Goal: Information Seeking & Learning: Learn about a topic

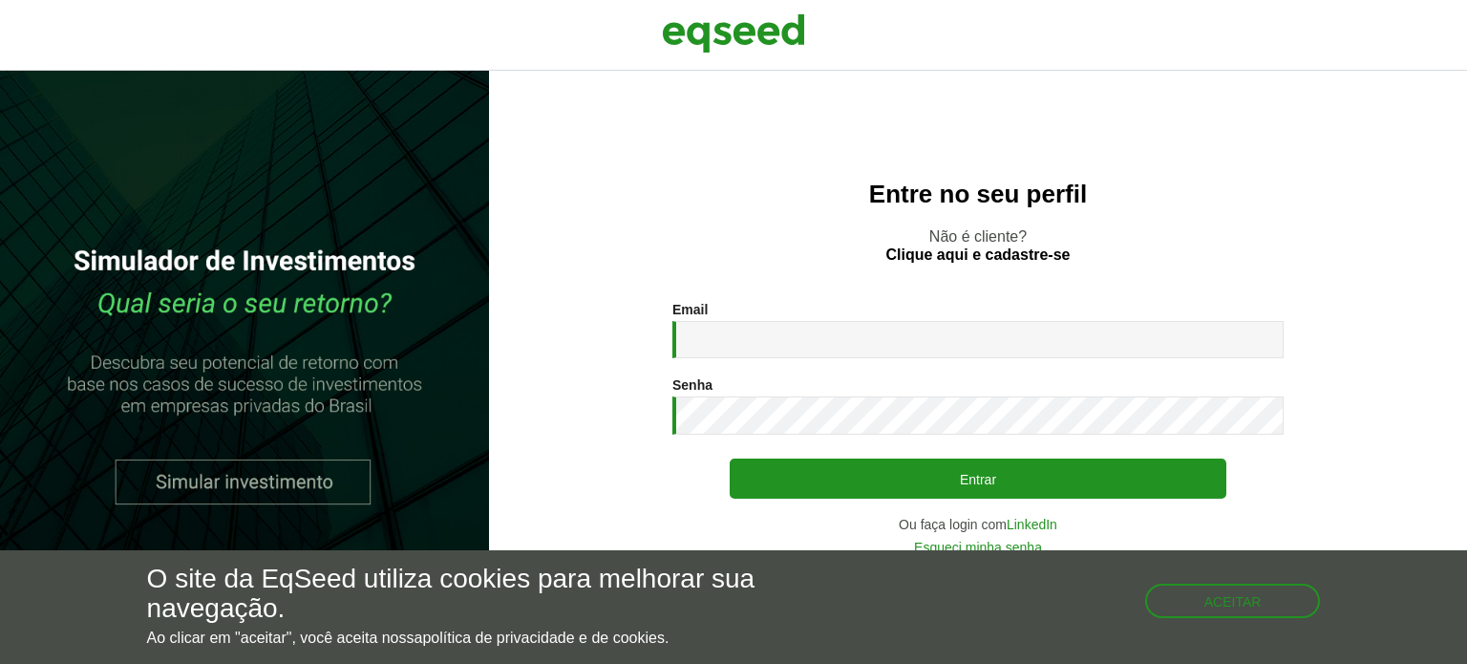
click at [726, 331] on input "Email *" at bounding box center [977, 339] width 611 height 37
click at [729, 458] on button "Entrar" at bounding box center [977, 478] width 497 height 40
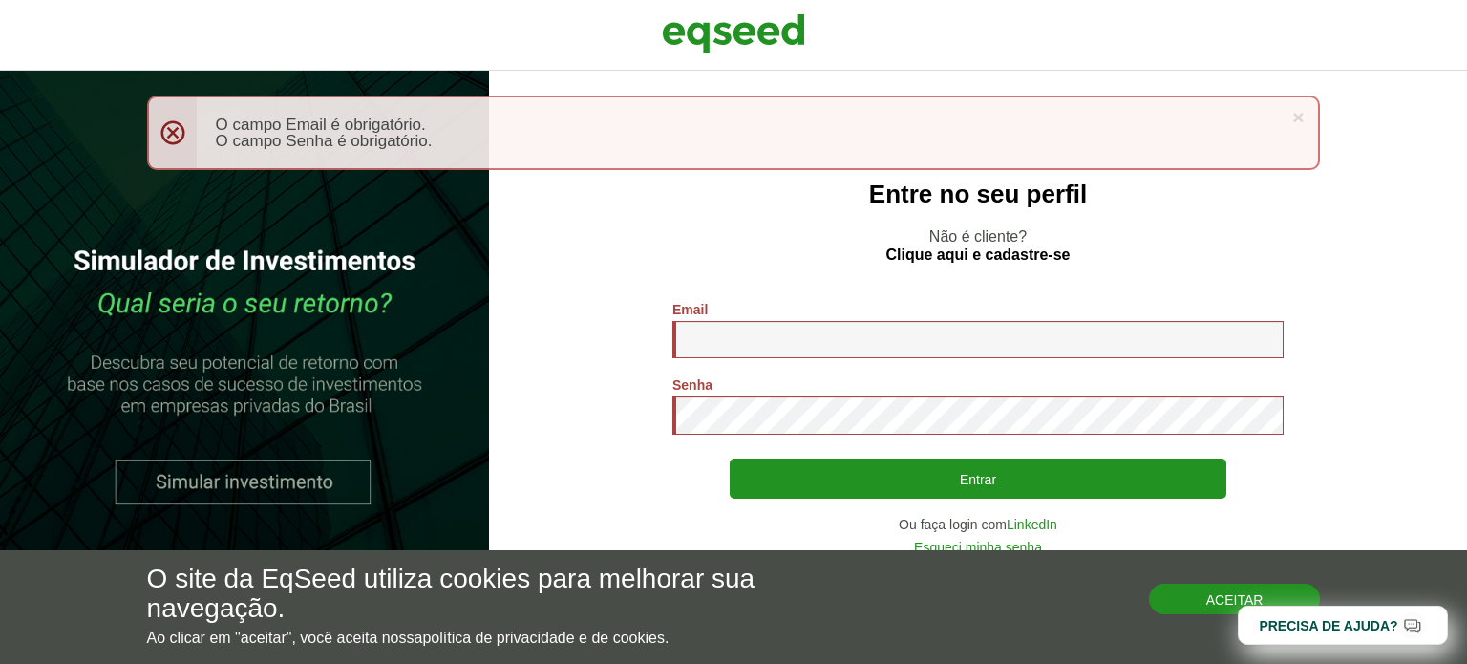
click at [1212, 614] on button "Aceitar" at bounding box center [1235, 598] width 172 height 31
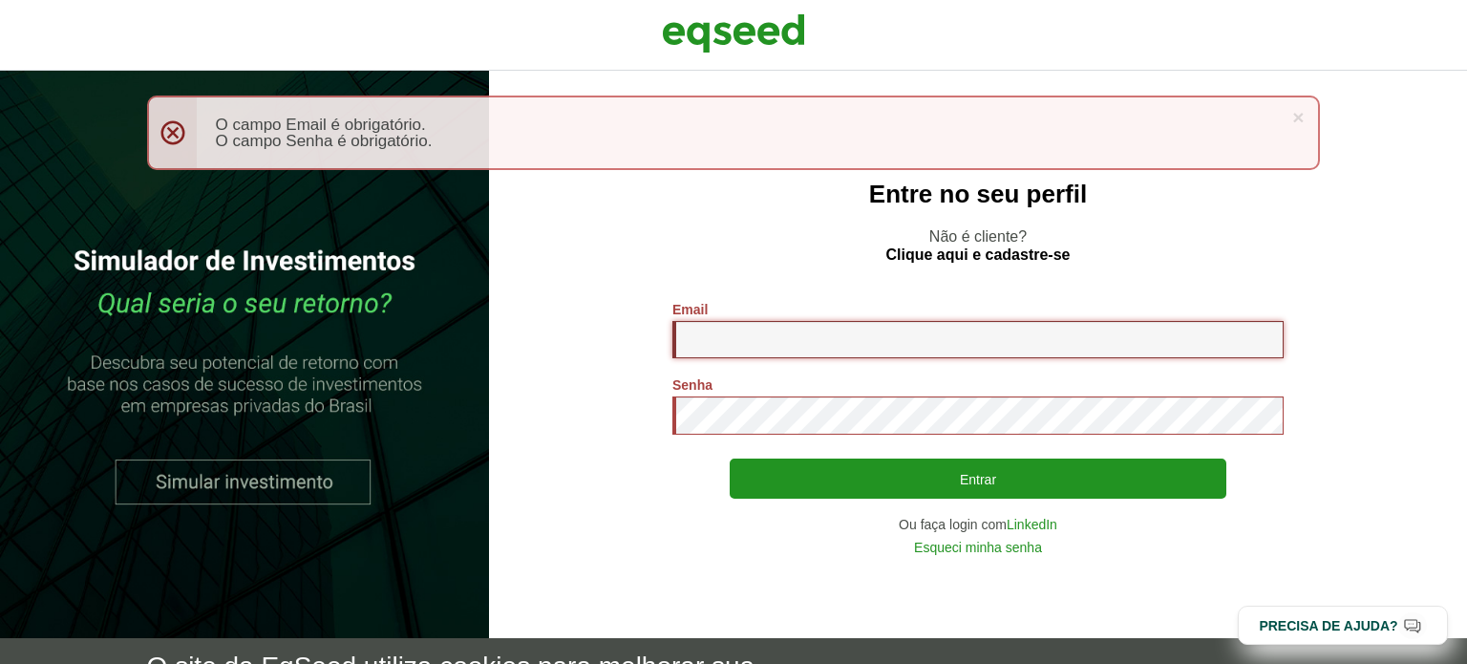
click at [810, 327] on input "Email *" at bounding box center [977, 339] width 611 height 37
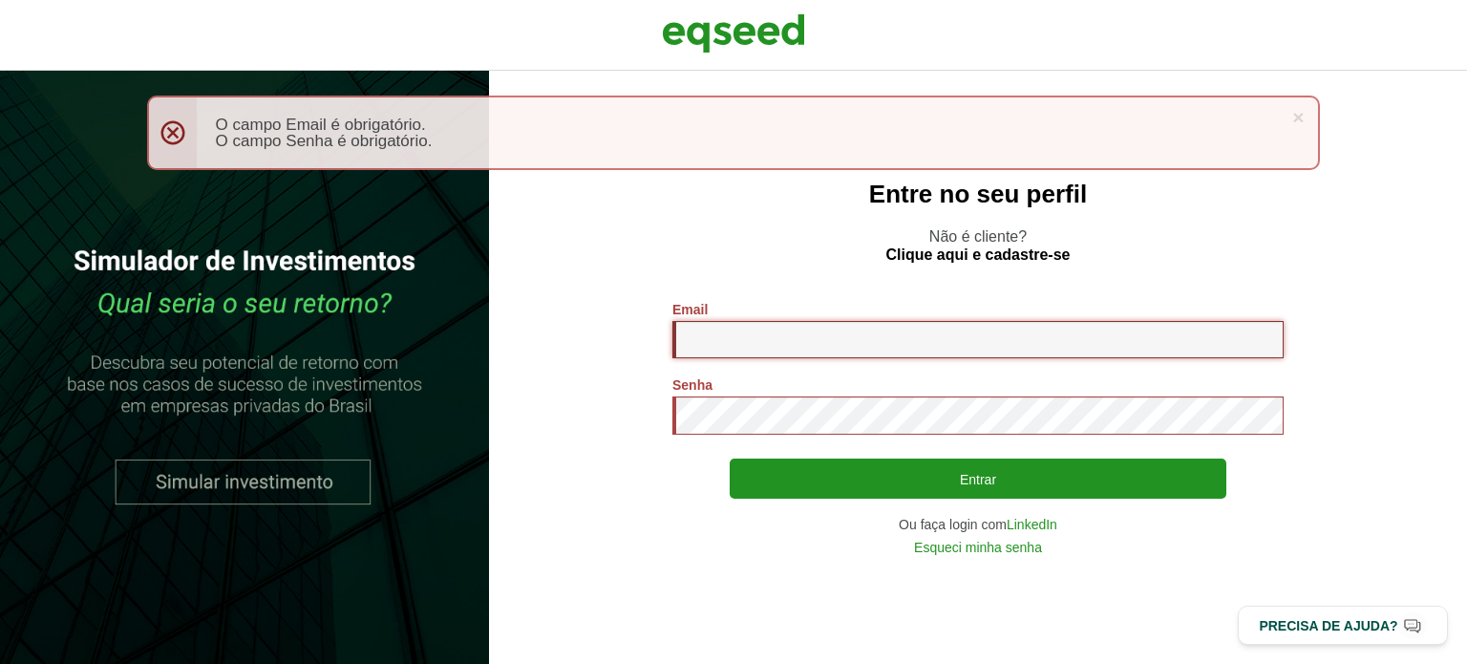
type input "**********"
click at [729, 458] on button "Entrar" at bounding box center [977, 478] width 497 height 40
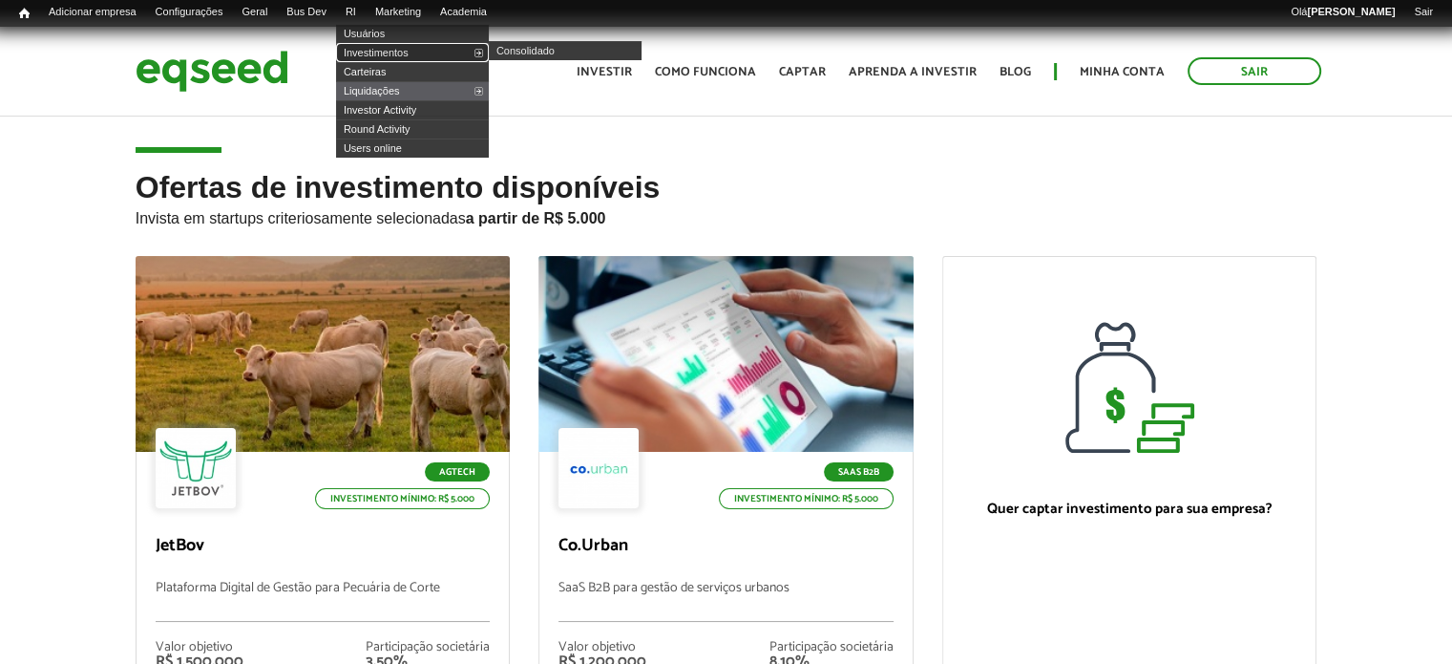
click at [380, 48] on link "Investimentos" at bounding box center [412, 52] width 153 height 19
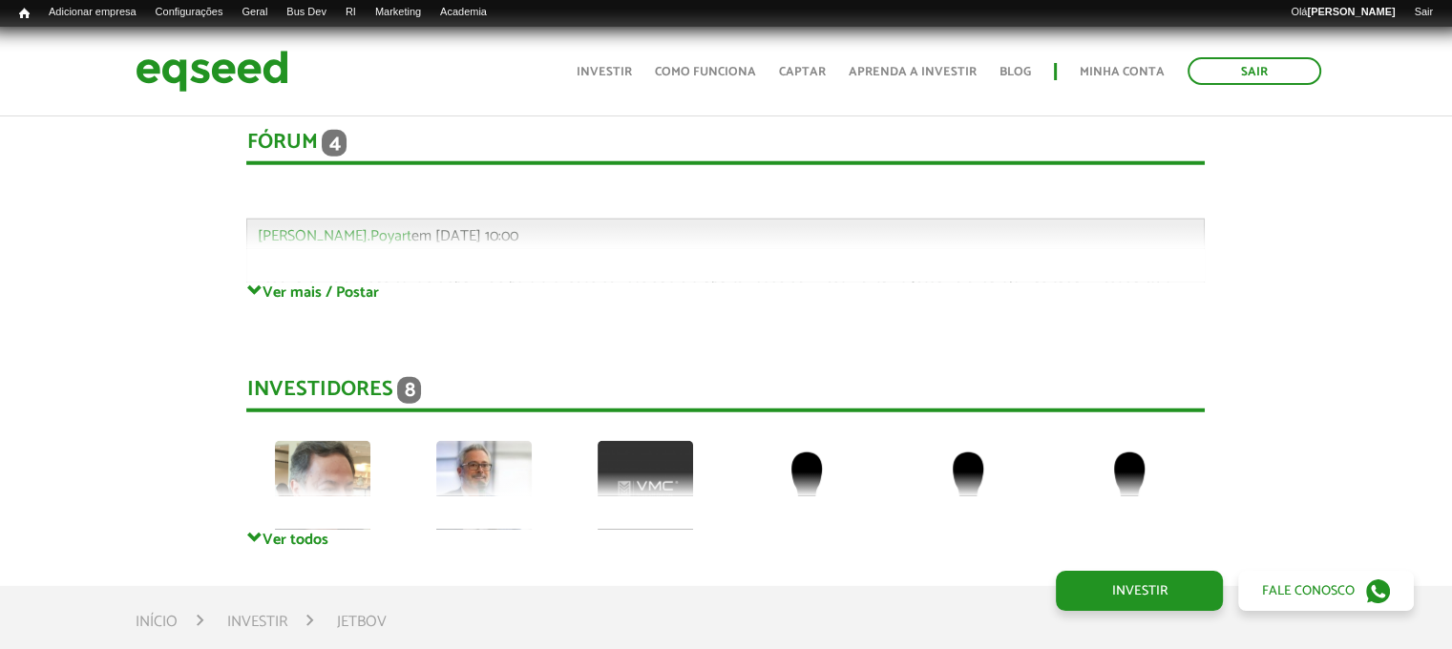
scroll to position [5047, 0]
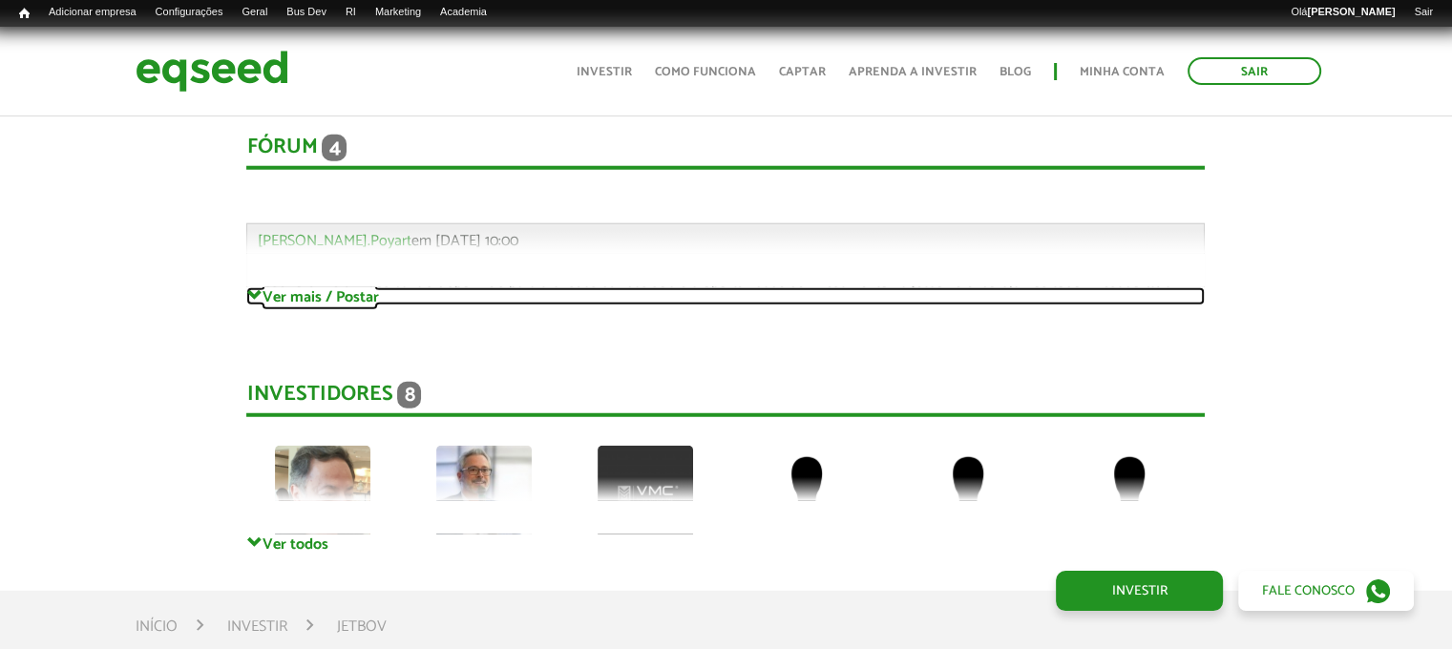
click at [320, 302] on link "Ver mais / Postar" at bounding box center [725, 296] width 959 height 18
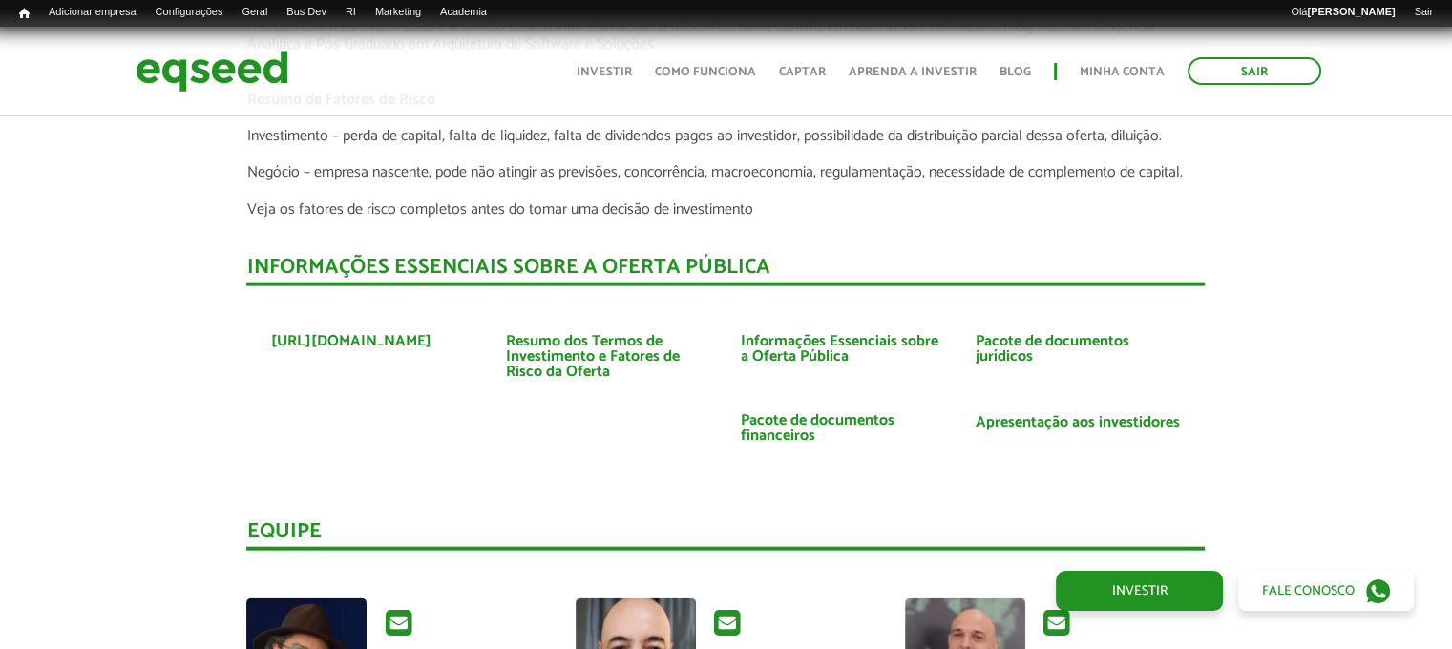
scroll to position [4300, 0]
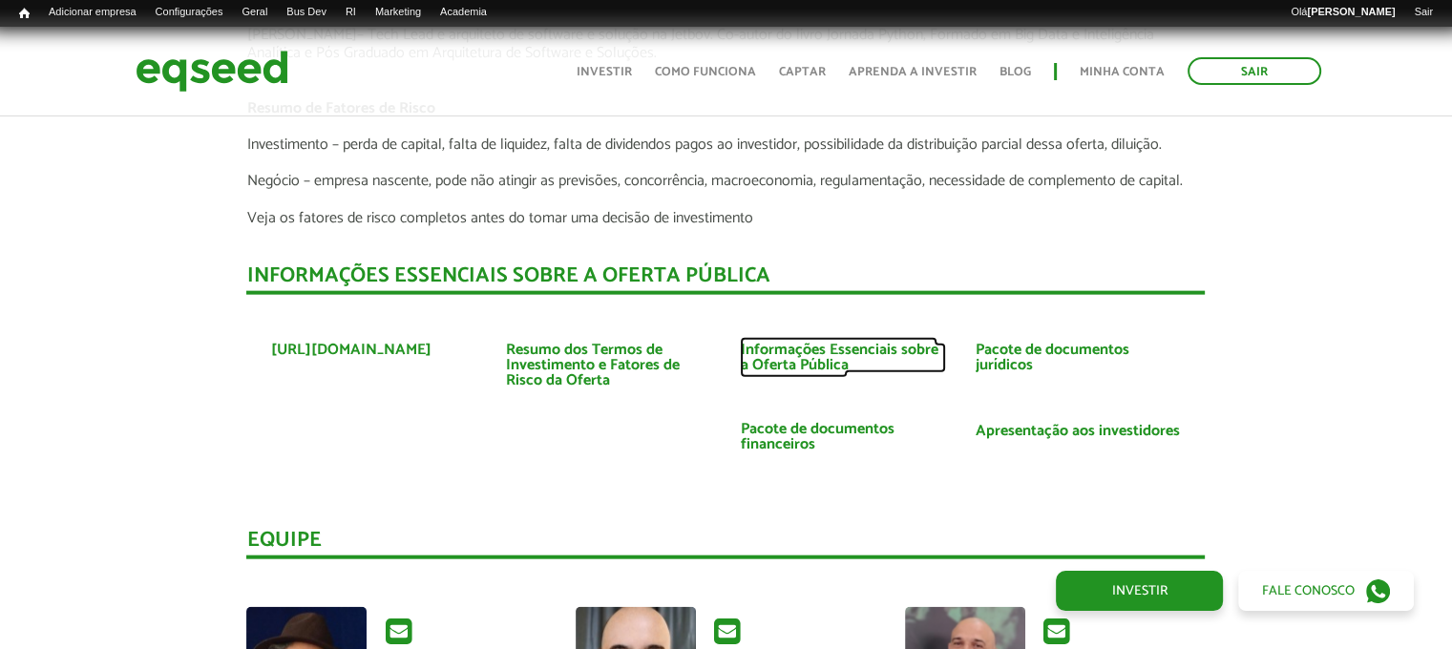
click at [829, 353] on link "Informações Essenciais sobre a Oferta Pública" at bounding box center [843, 358] width 206 height 31
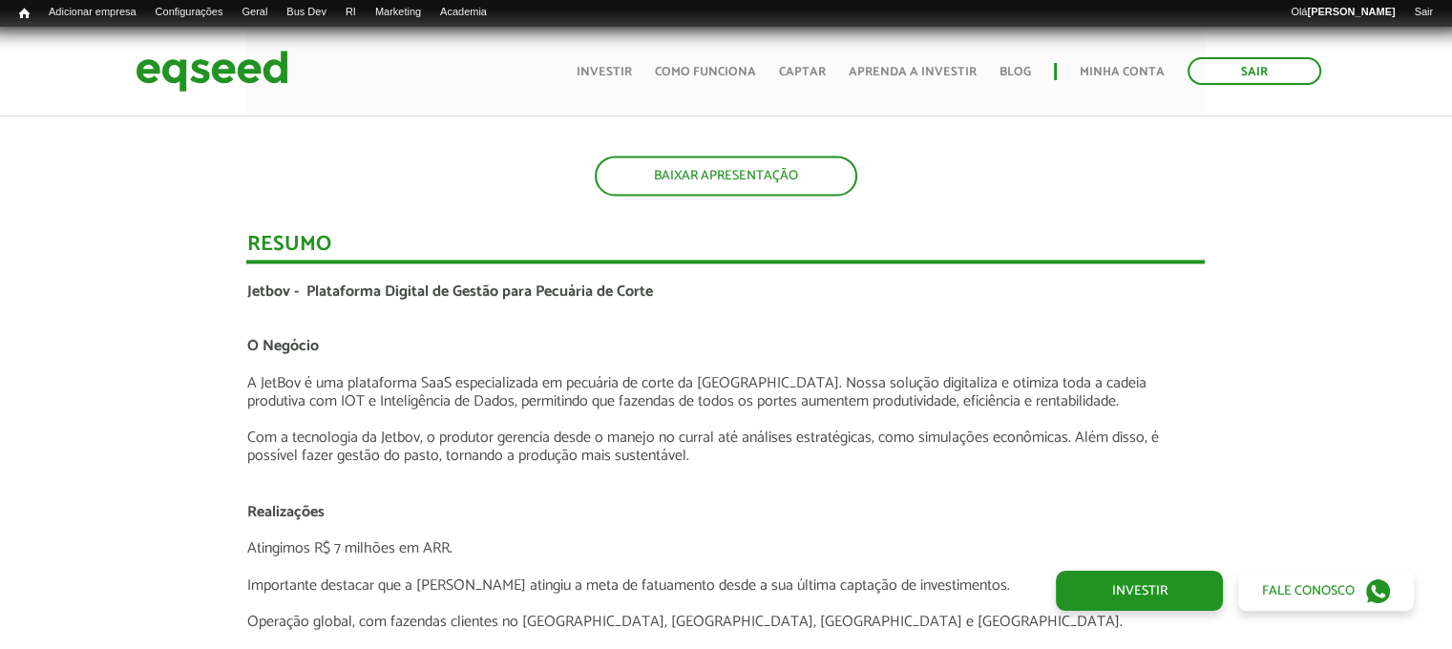
scroll to position [3096, 0]
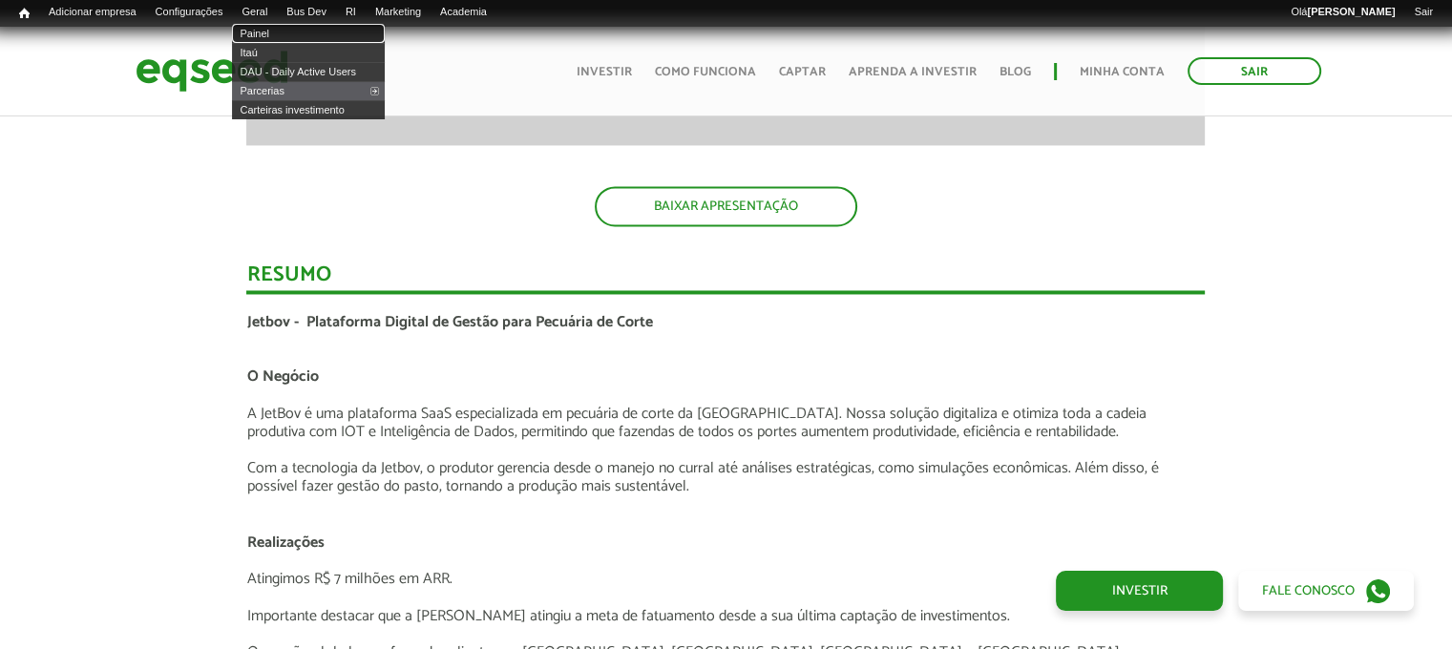
click at [278, 30] on link "Painel" at bounding box center [308, 33] width 153 height 19
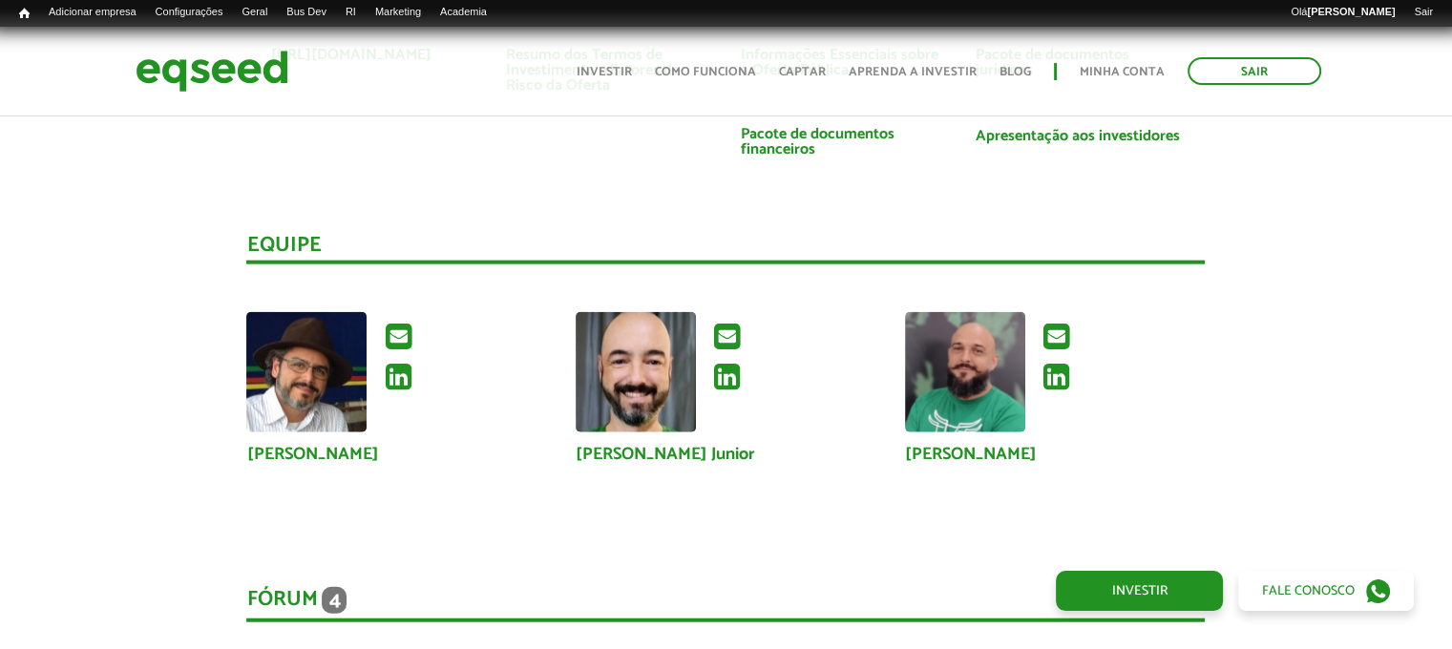
scroll to position [4393, 0]
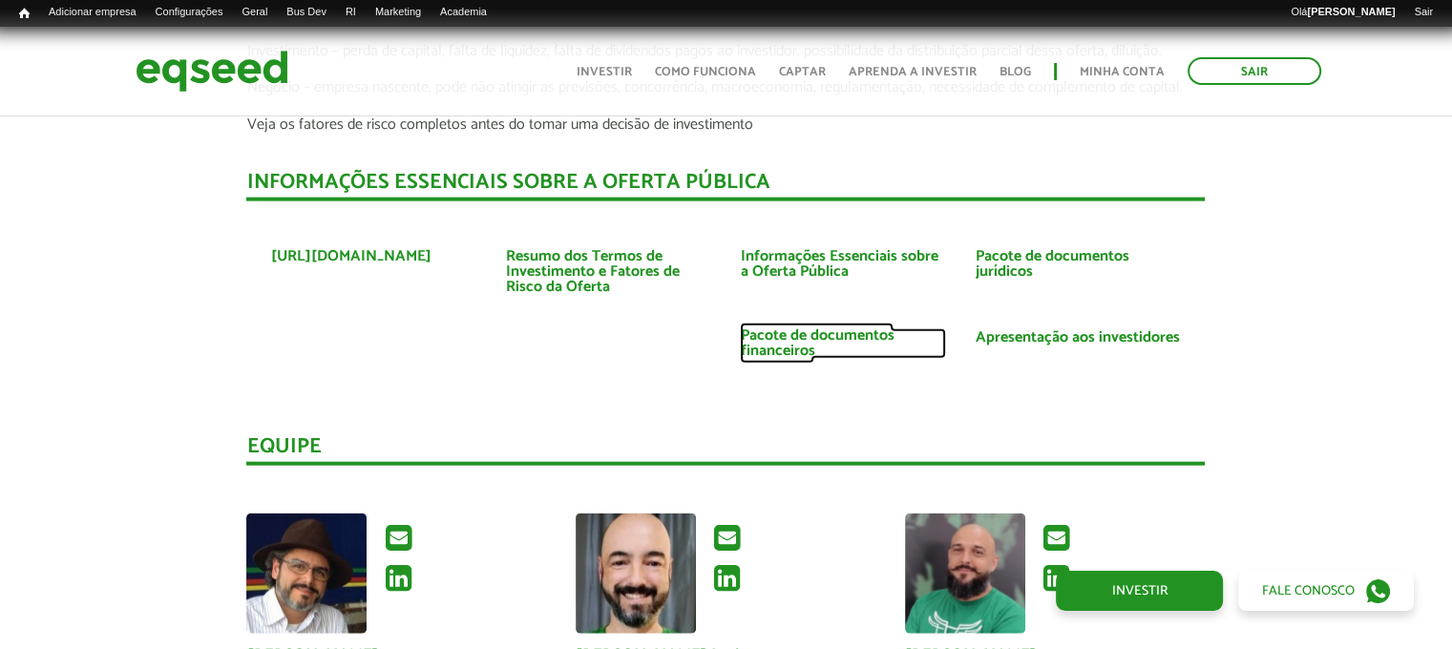
click at [800, 342] on link "Pacote de documentos financeiros" at bounding box center [843, 343] width 206 height 31
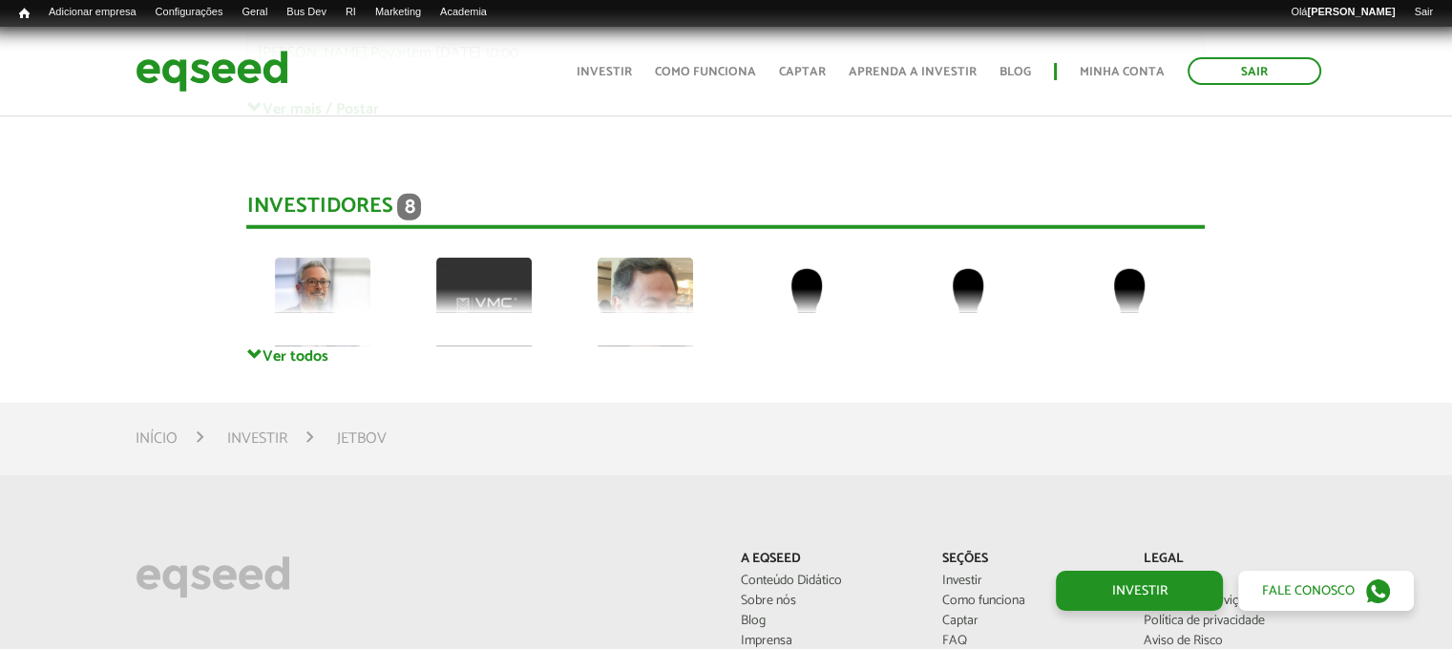
scroll to position [5233, 0]
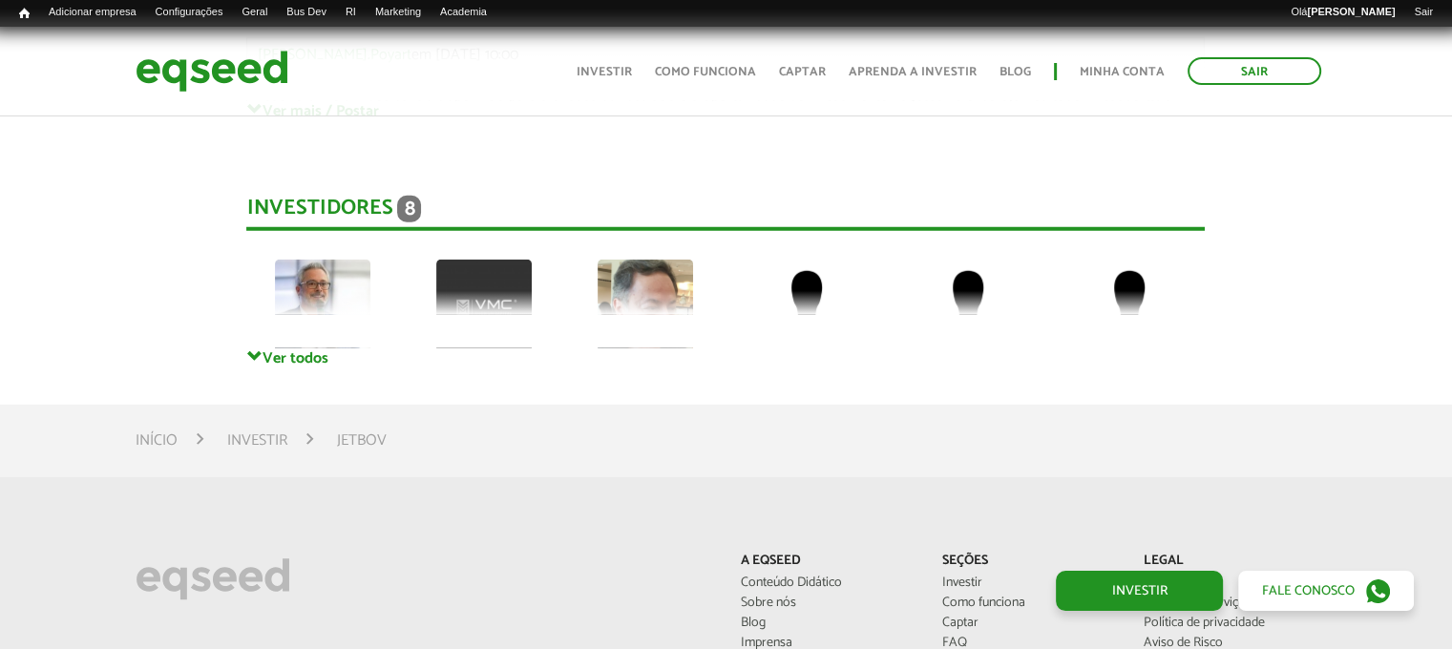
click at [293, 348] on div "Investidores 8 [PERSON_NAME] Privado Privado Privado Privado" at bounding box center [725, 253] width 959 height 191
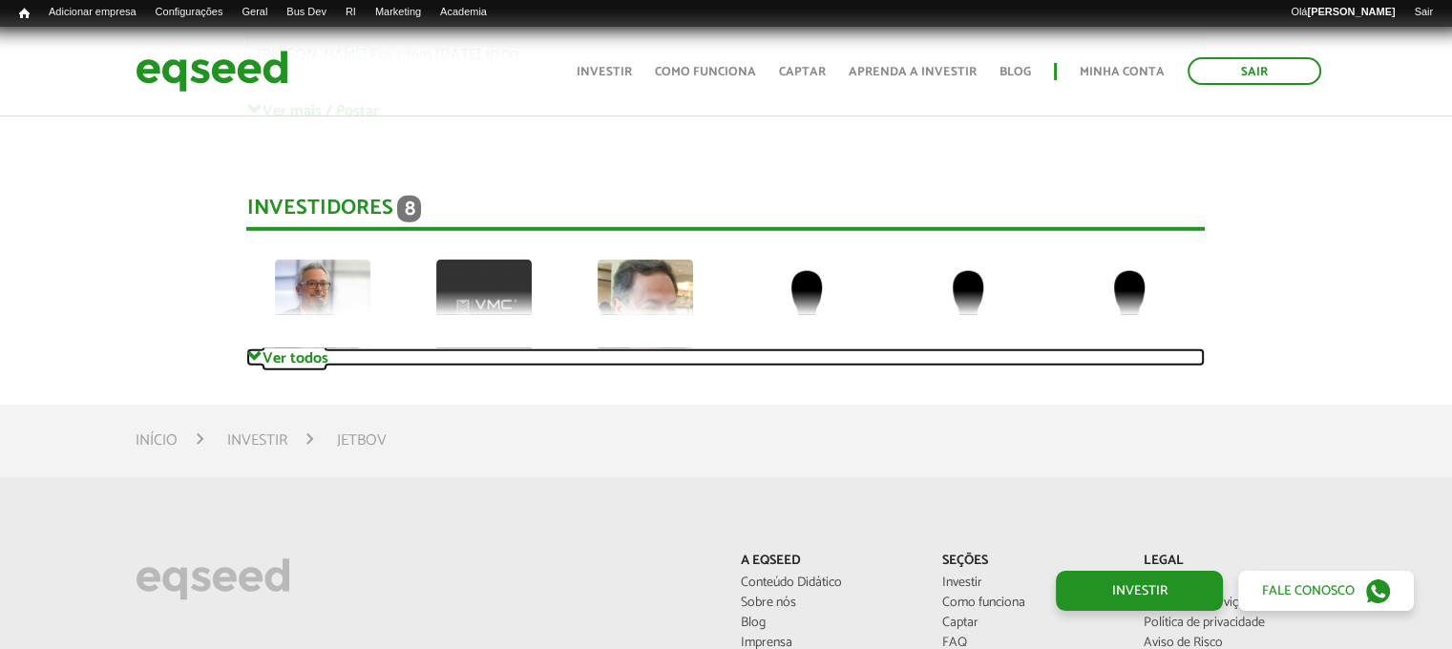
click at [275, 358] on link "Ver todos" at bounding box center [725, 358] width 959 height 18
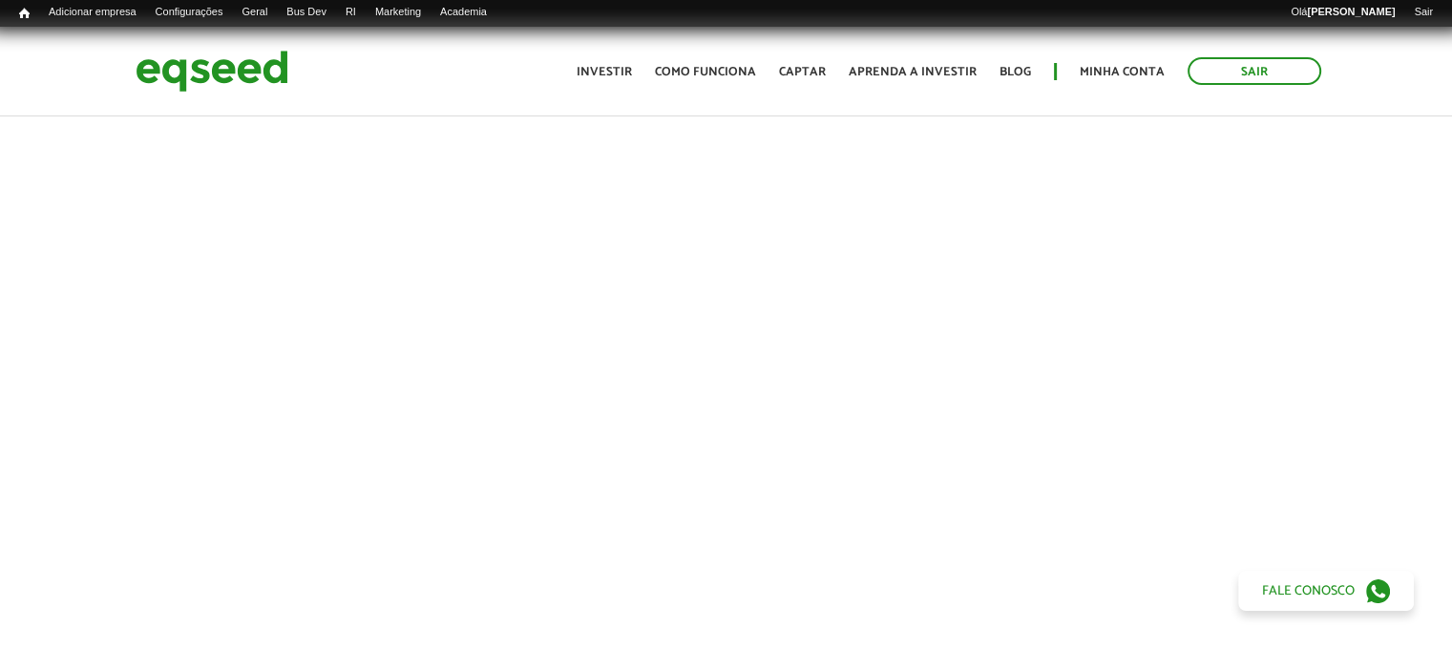
scroll to position [0, 0]
